Goal: Navigation & Orientation: Find specific page/section

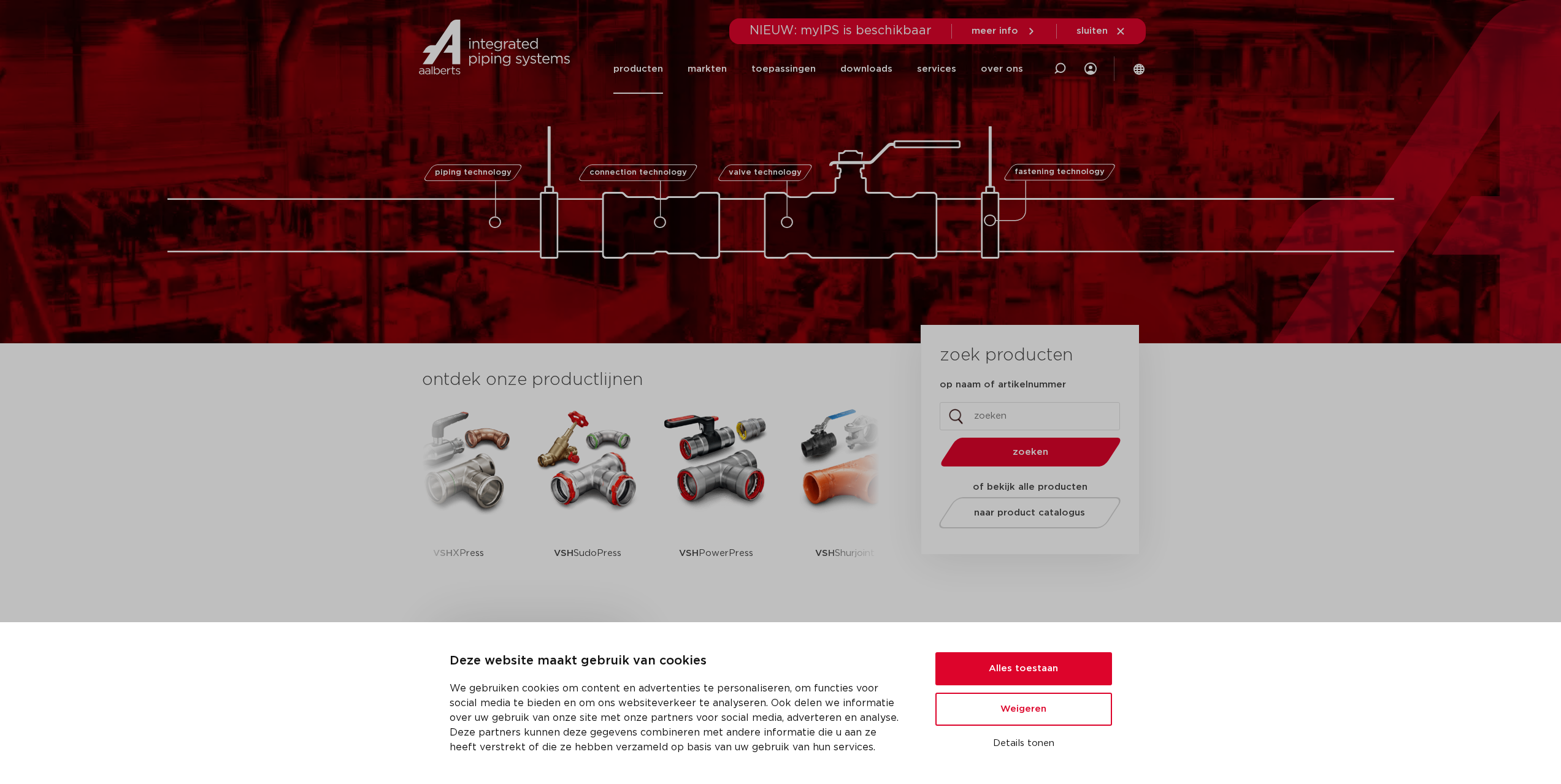
click at [650, 76] on link "producten" at bounding box center [638, 69] width 50 height 50
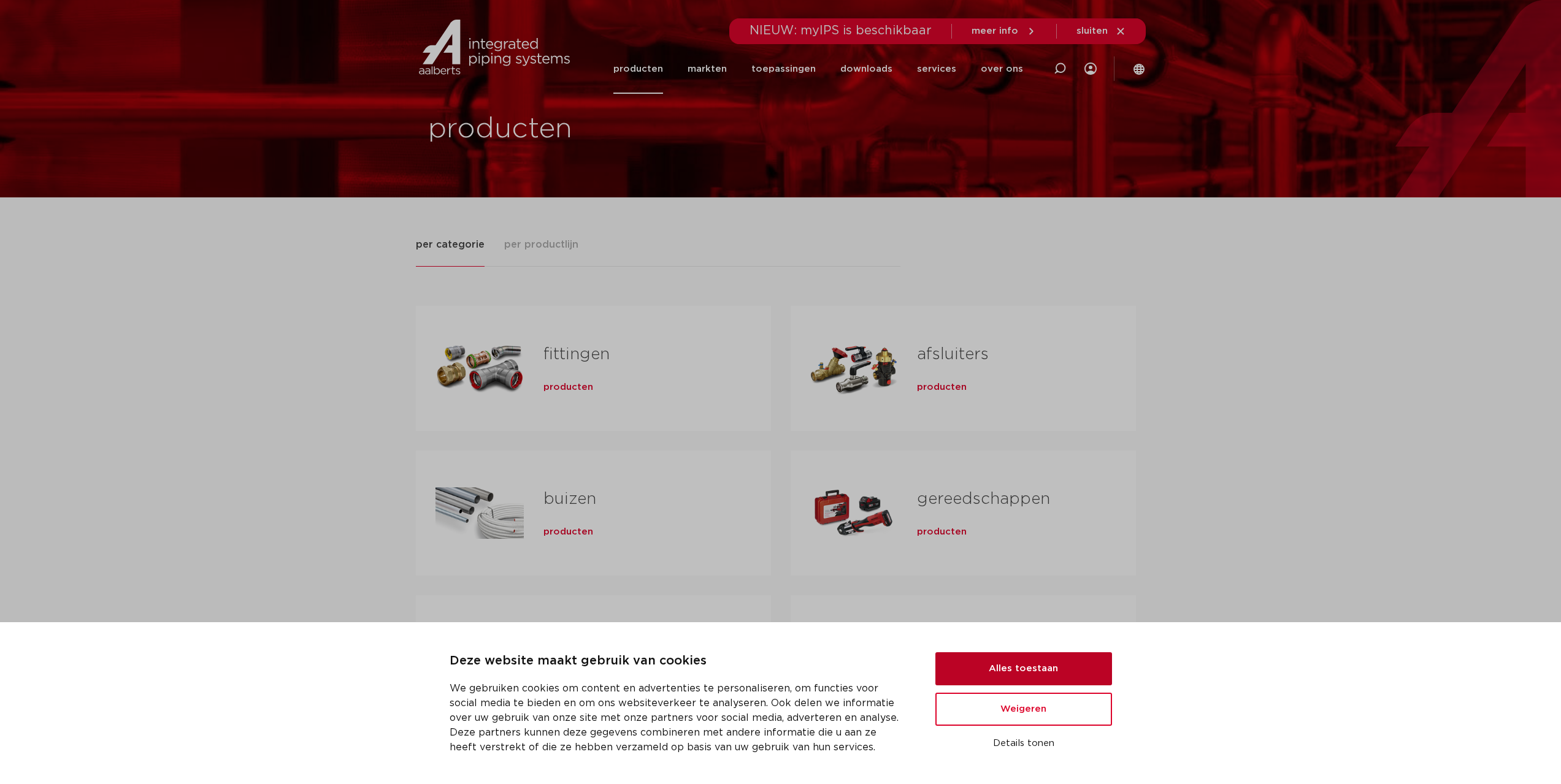
click at [1065, 663] on button "Alles toestaan" at bounding box center [1023, 669] width 177 height 34
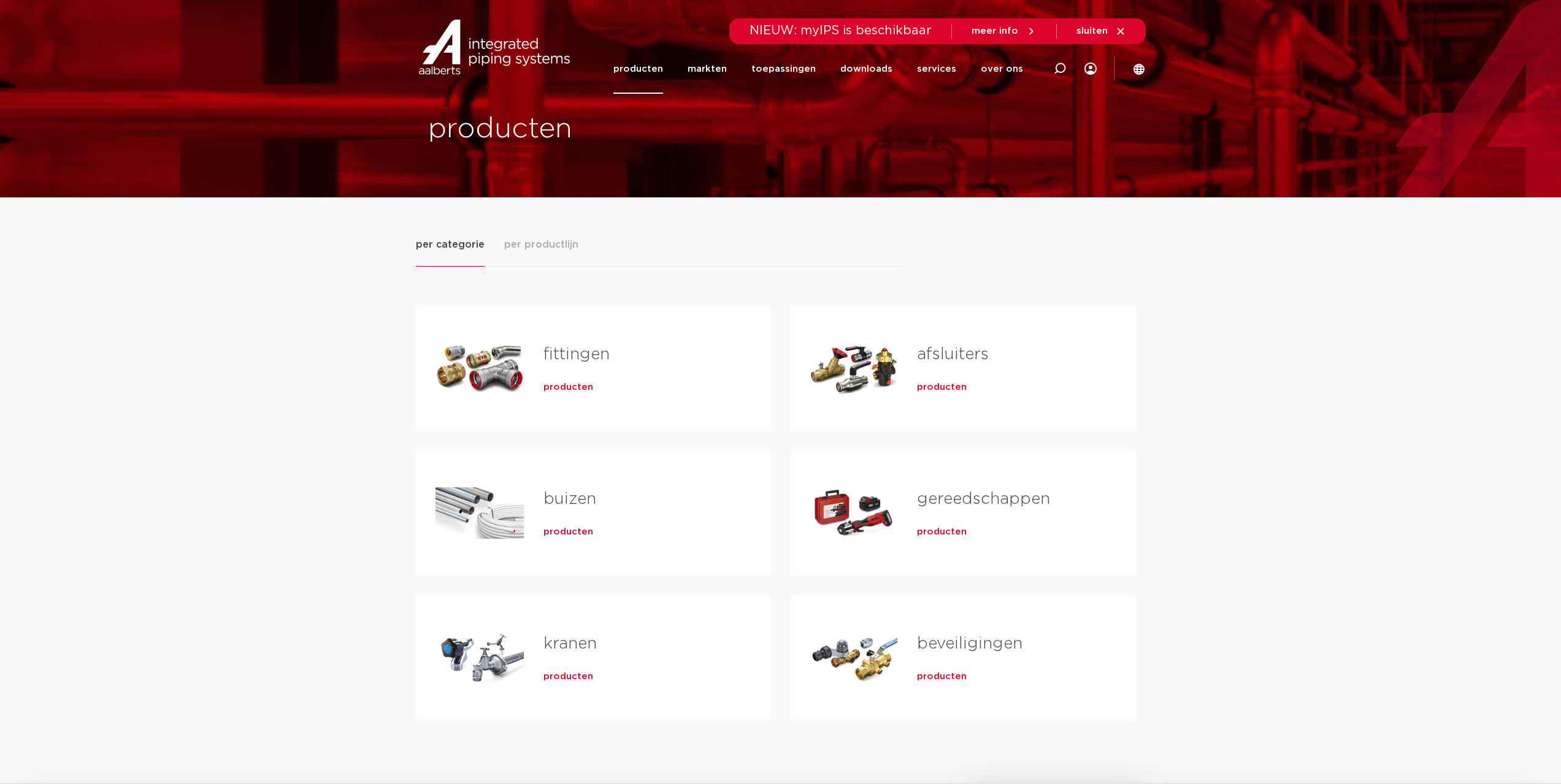
click at [497, 368] on div "Tabs. Open items met enter of spatie, sluit af met escape en navigeer met de pi…" at bounding box center [480, 368] width 88 height 85
click at [557, 384] on span "producten" at bounding box center [568, 387] width 50 height 12
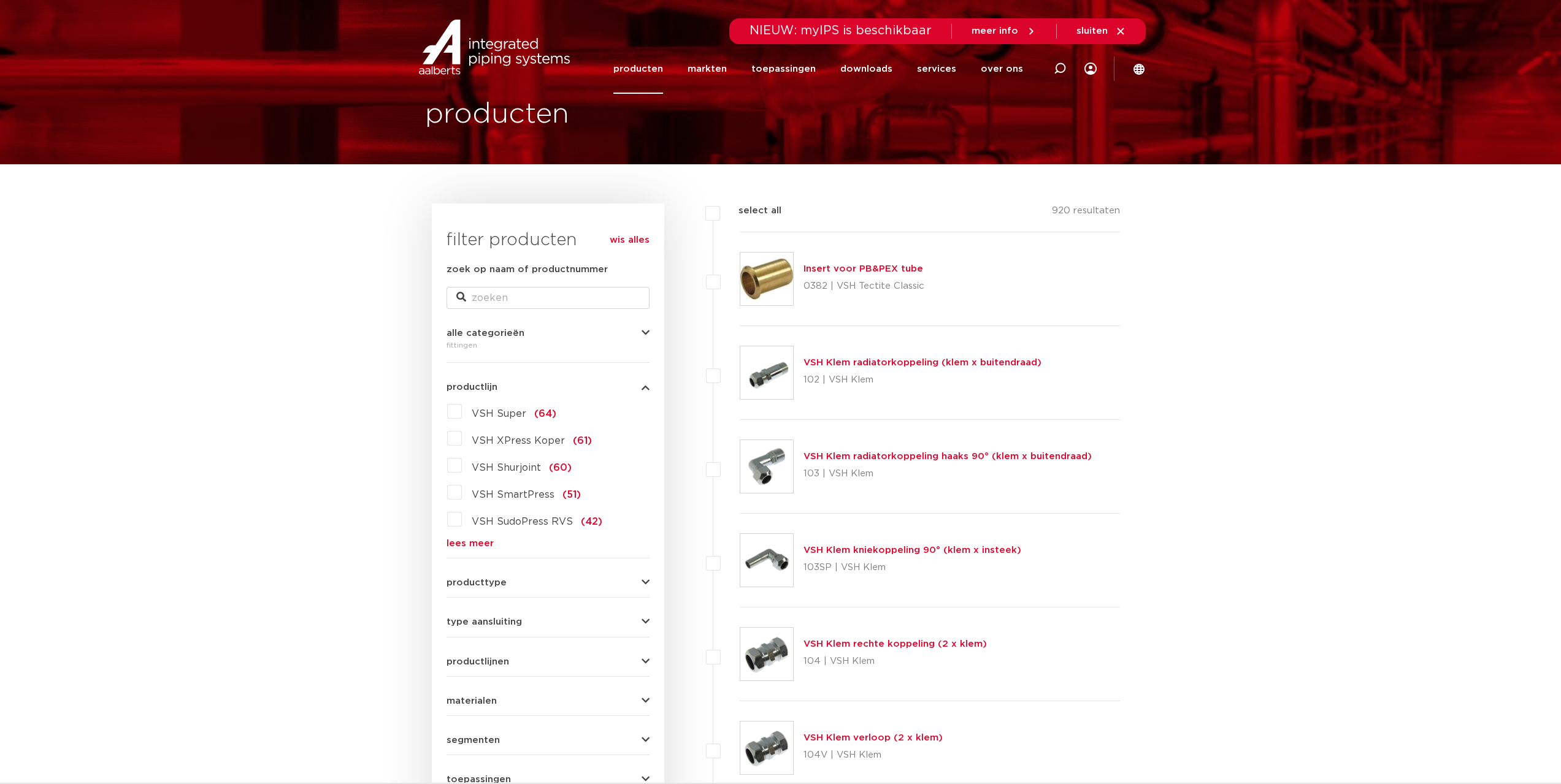
scroll to position [61, 0]
